Goal: Task Accomplishment & Management: Use online tool/utility

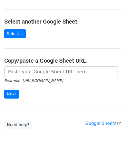
scroll to position [57, 0]
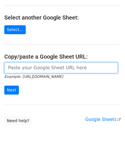
click at [30, 66] on input "url" at bounding box center [61, 67] width 114 height 11
paste input "https://docs.google.com/spreadsheets/d/1vx3TS-I-lM7sgjWWax71a0FdPogC_9FInaslQ76…"
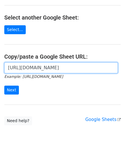
scroll to position [0, 120]
type input "https://docs.google.com/spreadsheets/d/1vx3TS-I-lM7sgjWWax71a0FdPogC_9FInaslQ76…"
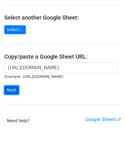
click at [12, 89] on input "Next" at bounding box center [11, 90] width 15 height 9
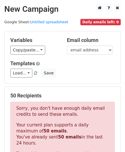
scroll to position [194, 0]
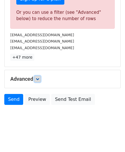
click at [39, 78] on icon at bounding box center [37, 78] width 3 height 3
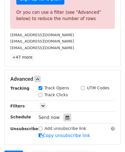
click at [66, 116] on icon at bounding box center [68, 117] width 4 height 4
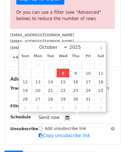
type input "[DATE] 12:00"
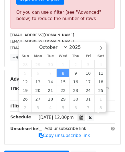
scroll to position [0, 0]
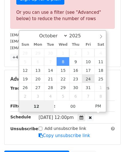
paste input "6"
type input "6"
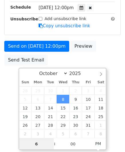
scroll to position [117, 0]
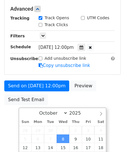
type input "[DATE] 18:00"
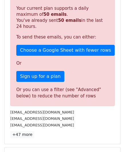
scroll to position [263, 0]
